Goal: Navigation & Orientation: Understand site structure

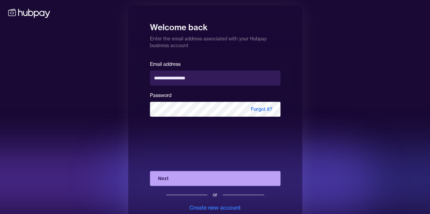
click at [193, 177] on button "Next" at bounding box center [215, 178] width 130 height 15
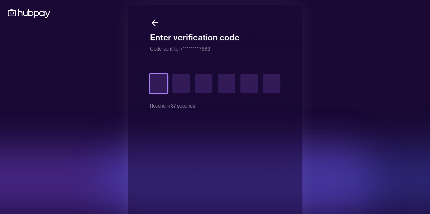
click at [156, 88] on input "text" at bounding box center [158, 83] width 17 height 19
type input "*"
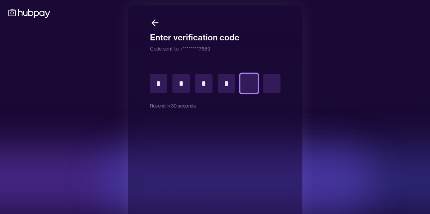
type input "*"
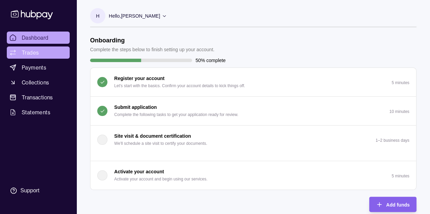
click at [30, 54] on span "Trades" at bounding box center [30, 53] width 17 height 8
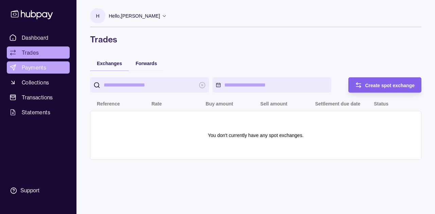
click at [33, 67] on span "Payments" at bounding box center [34, 68] width 24 height 8
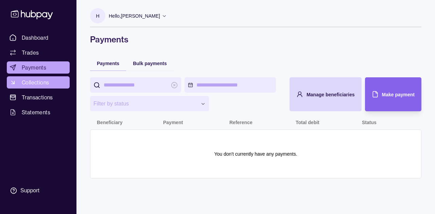
click at [33, 80] on span "Collections" at bounding box center [35, 82] width 27 height 8
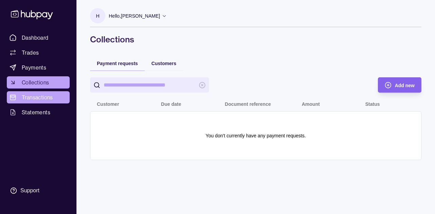
click at [36, 93] on link "Transactions" at bounding box center [38, 97] width 63 height 12
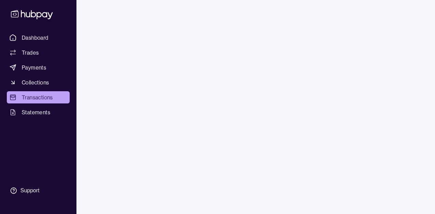
click at [38, 110] on span "Statements" at bounding box center [36, 112] width 29 height 8
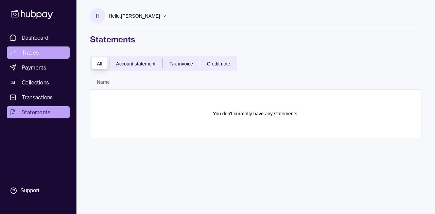
click at [36, 51] on span "Trades" at bounding box center [30, 53] width 17 height 8
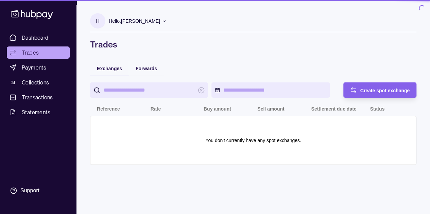
click at [38, 34] on span "Dashboard" at bounding box center [35, 38] width 27 height 8
